Goal: Task Accomplishment & Management: Complete application form

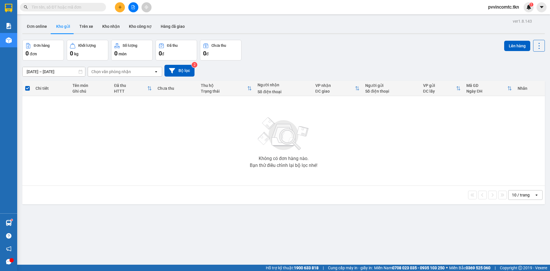
click at [117, 5] on button at bounding box center [120, 7] width 10 height 10
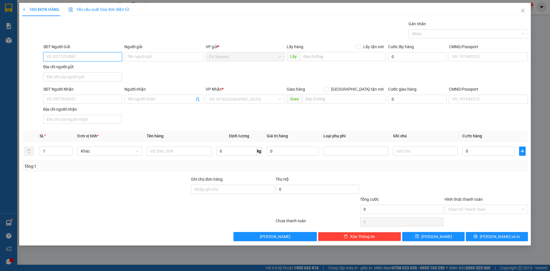
drag, startPoint x: 92, startPoint y: 57, endPoint x: 94, endPoint y: 54, distance: 3.8
click at [94, 55] on input "SĐT Người Gửi" at bounding box center [82, 56] width 79 height 9
type input "0965735307"
click at [86, 57] on input "0965735307" at bounding box center [82, 56] width 79 height 9
click at [153, 57] on input "Người gửi" at bounding box center [163, 56] width 79 height 9
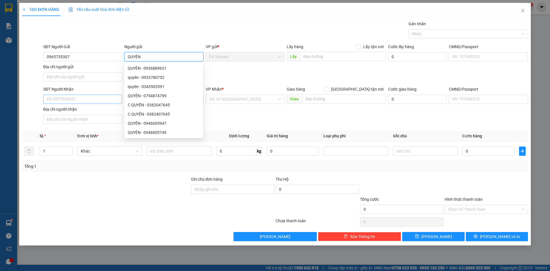
type input "QUYÊN"
click at [71, 100] on input "SĐT Người Nhận" at bounding box center [82, 98] width 79 height 9
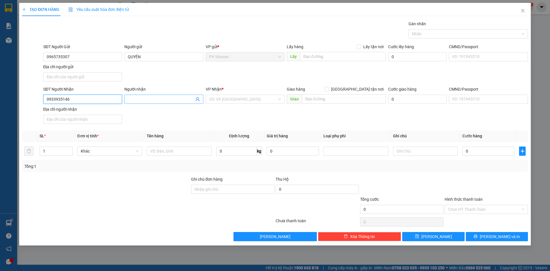
type input "0933935146"
click at [160, 100] on input "Người nhận" at bounding box center [161, 99] width 66 height 6
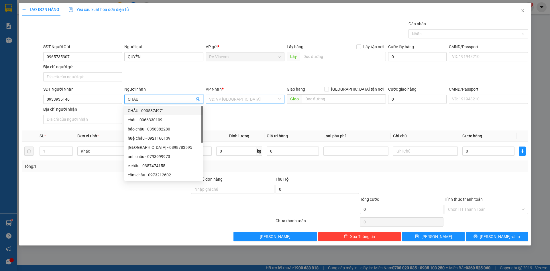
type input "CHÂU"
click at [240, 99] on input "search" at bounding box center [243, 99] width 68 height 9
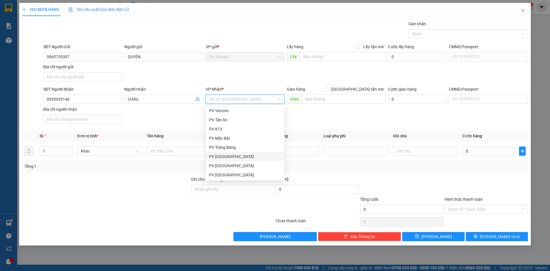
click at [225, 156] on div "PV [GEOGRAPHIC_DATA]" at bounding box center [245, 156] width 72 height 6
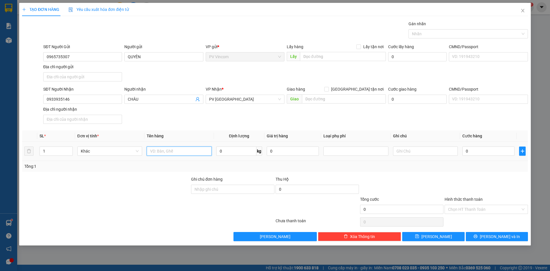
click at [168, 153] on input "text" at bounding box center [179, 150] width 65 height 9
click at [429, 33] on div at bounding box center [465, 33] width 111 height 7
type input "1 HỘP BÁNH TRUNG THU"
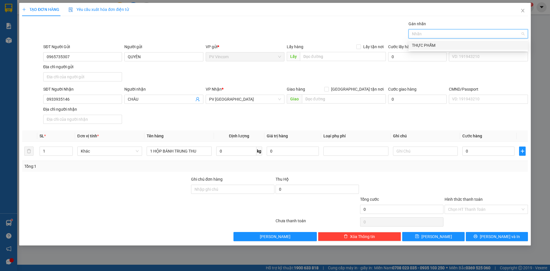
click at [427, 45] on div "THỰC PHẨM" at bounding box center [468, 45] width 112 height 6
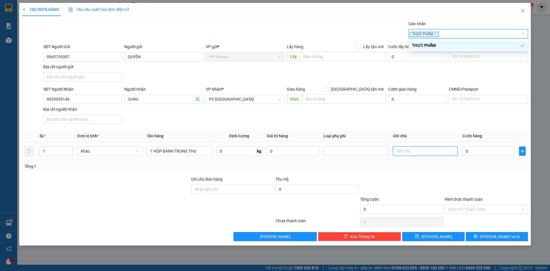
click at [420, 153] on input "text" at bounding box center [425, 150] width 65 height 9
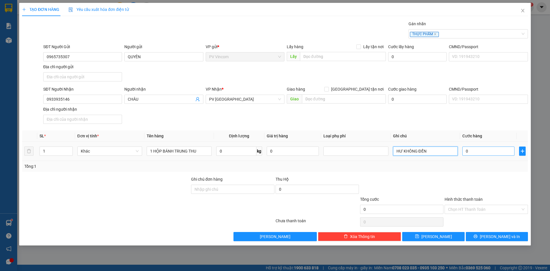
type input "HƯ KHÔNG ĐỀN"
click at [486, 152] on input "0" at bounding box center [488, 150] width 52 height 9
type input "3"
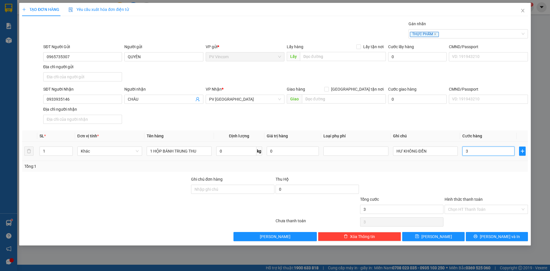
type input "30"
type input "300"
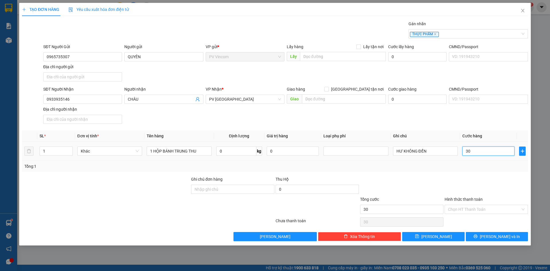
type input "300"
type input "3.000"
type input "30.000"
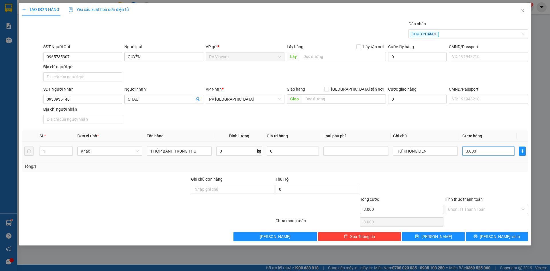
type input "30.000"
click at [480, 207] on input "Hình thức thanh toán" at bounding box center [484, 209] width 72 height 9
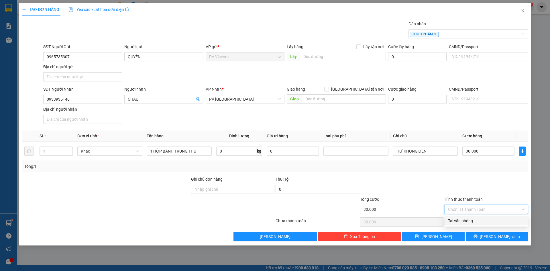
click at [463, 221] on div "Tại văn phòng" at bounding box center [486, 220] width 76 height 6
type input "0"
click at [494, 236] on span "[PERSON_NAME] và In" at bounding box center [499, 236] width 40 height 6
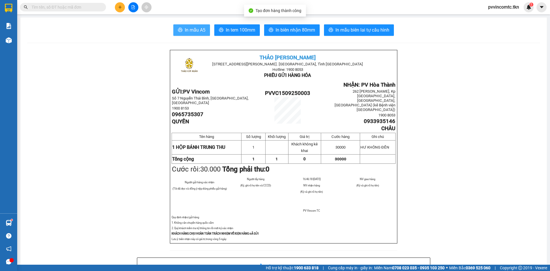
click at [191, 29] on span "In mẫu A5" at bounding box center [195, 29] width 21 height 7
